Goal: Information Seeking & Learning: Find specific fact

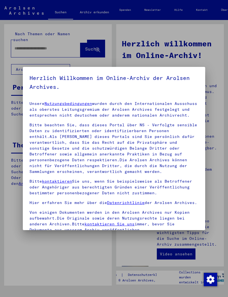
click at [153, 45] on div at bounding box center [114, 148] width 228 height 297
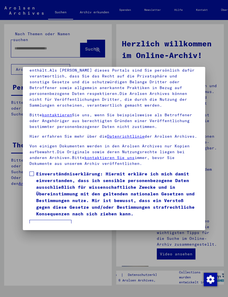
scroll to position [73, 0]
click at [34, 171] on label "Einverständniserklärung: Hiermit erkläre ich mich damit einverstanden, dass ich…" at bounding box center [113, 194] width 169 height 47
click at [60, 220] on button "Ich stimme zu" at bounding box center [50, 225] width 42 height 11
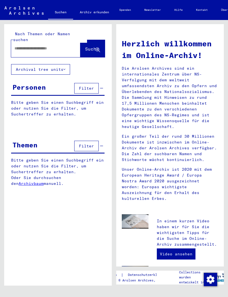
click at [93, 86] on span "Filter" at bounding box center [86, 88] width 15 height 5
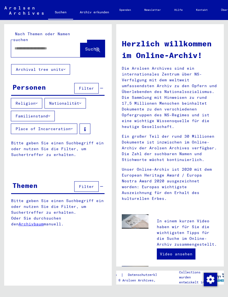
click at [81, 101] on icon at bounding box center [80, 103] width 2 height 4
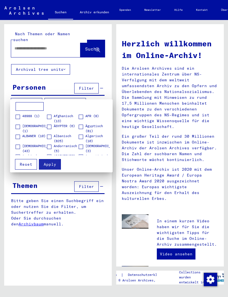
click at [37, 110] on input at bounding box center [30, 106] width 28 height 9
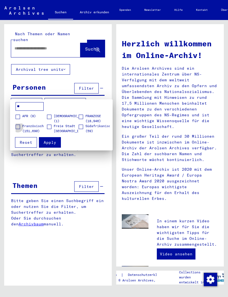
type input "**"
click at [20, 128] on label "Französisch (151,690)" at bounding box center [31, 129] width 31 height 10
click at [58, 140] on button "Apply" at bounding box center [50, 142] width 22 height 11
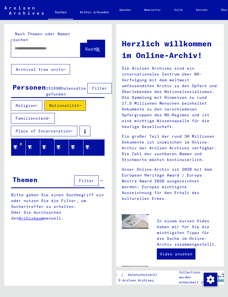
click at [86, 183] on span "Filter" at bounding box center [86, 180] width 15 height 5
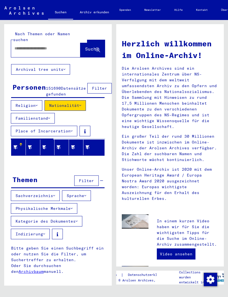
click at [74, 222] on button "Kategorie des Dokumentes" at bounding box center [46, 221] width 71 height 11
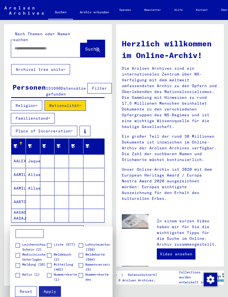
scroll to position [212, 0]
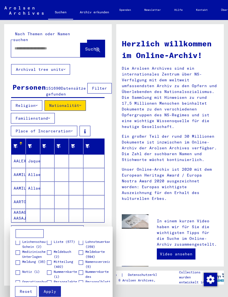
click at [60, 43] on div at bounding box center [114, 148] width 228 height 297
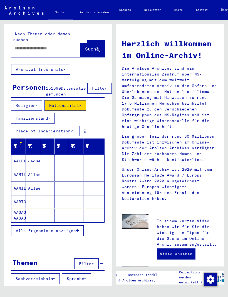
click at [60, 46] on input "text" at bounding box center [38, 49] width 49 height 6
type input "**********"
click at [104, 44] on button "Suche" at bounding box center [92, 48] width 24 height 17
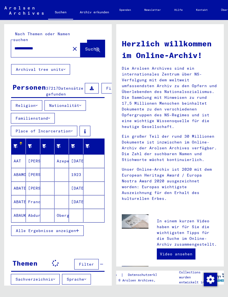
click at [75, 109] on button "Nationalität" at bounding box center [64, 105] width 41 height 11
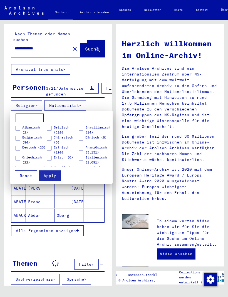
click at [41, 120] on input at bounding box center [30, 118] width 28 height 9
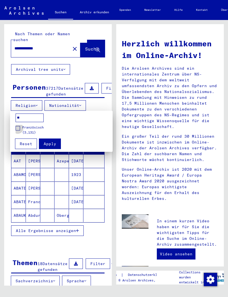
type input "**"
click at [18, 127] on span at bounding box center [18, 128] width 4 height 4
click at [54, 143] on span "Apply" at bounding box center [50, 144] width 13 height 5
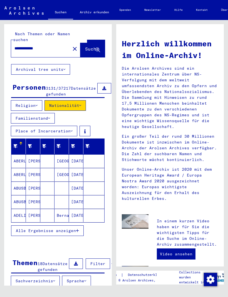
click at [61, 234] on span "Alle Ergebnisse anzeigen" at bounding box center [46, 231] width 60 height 5
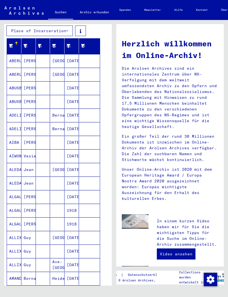
scroll to position [86, 1]
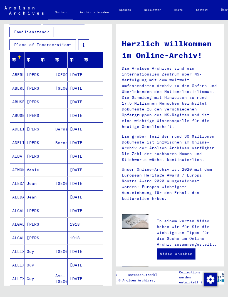
click at [21, 79] on mat-cell "ABERLEN" at bounding box center [17, 74] width 14 height 13
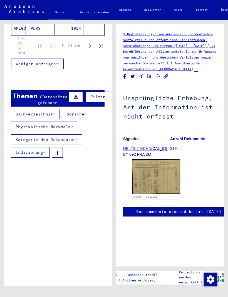
scroll to position [467, 0]
click at [75, 145] on button "Kategorie des Dokumentes" at bounding box center [46, 139] width 71 height 11
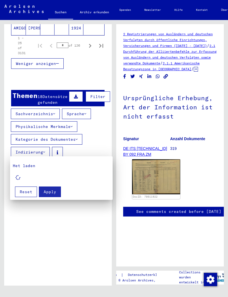
click at [99, 140] on div at bounding box center [114, 148] width 228 height 297
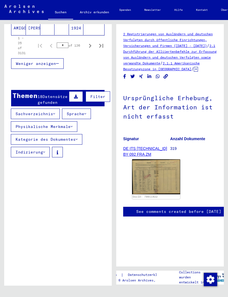
click at [75, 145] on button "Kategorie des Dokumentes" at bounding box center [46, 139] width 71 height 11
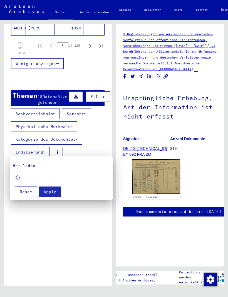
click at [108, 144] on div at bounding box center [114, 148] width 228 height 297
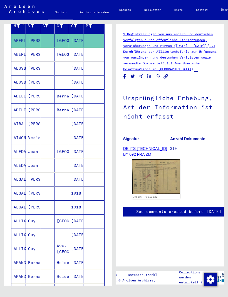
scroll to position [120, 0]
click at [83, 157] on mat-cell "[DATE]" at bounding box center [76, 152] width 14 height 14
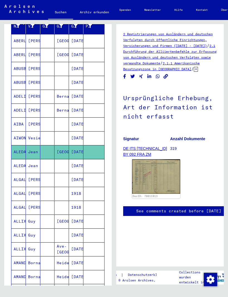
click at [157, 178] on img at bounding box center [156, 177] width 48 height 34
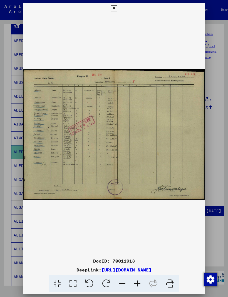
click at [117, 7] on icon at bounding box center [114, 8] width 6 height 7
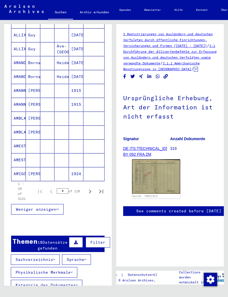
scroll to position [321, 0]
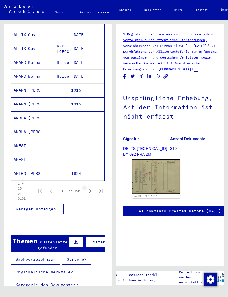
click at [92, 195] on icon "Next page" at bounding box center [90, 192] width 8 height 8
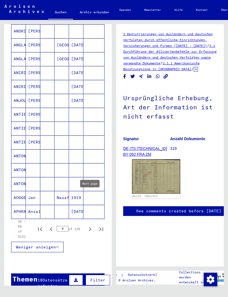
scroll to position [282, 0]
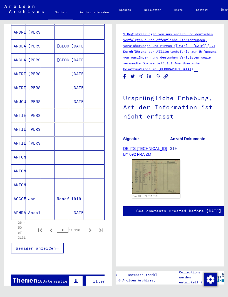
click at [77, 204] on mat-cell "1919" at bounding box center [76, 199] width 14 height 14
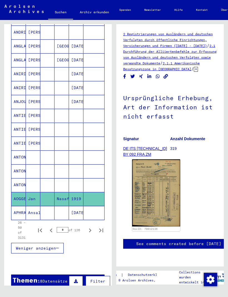
click at [149, 187] on img at bounding box center [156, 193] width 48 height 67
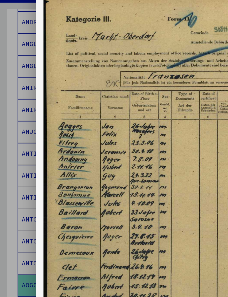
click at [21, 96] on div at bounding box center [114, 148] width 228 height 297
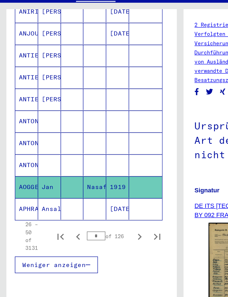
scroll to position [344, 2]
click at [88, 162] on button "Next page" at bounding box center [88, 167] width 11 height 11
type input "*"
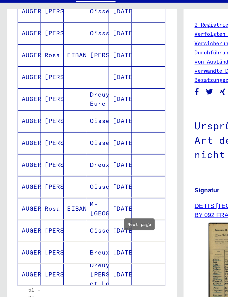
scroll to position [303, 0]
click at [77, 33] on mat-cell "[DATE]" at bounding box center [76, 40] width 14 height 14
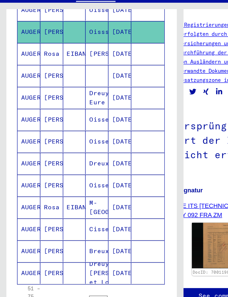
scroll to position [303, 1]
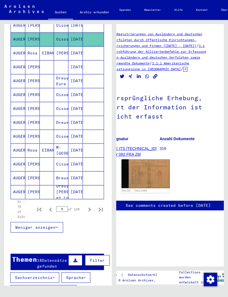
click at [151, 176] on img at bounding box center [145, 174] width 48 height 29
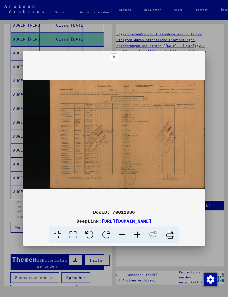
click at [119, 55] on button at bounding box center [114, 56] width 10 height 11
